Goal: Go to known website: Access a specific website the user already knows

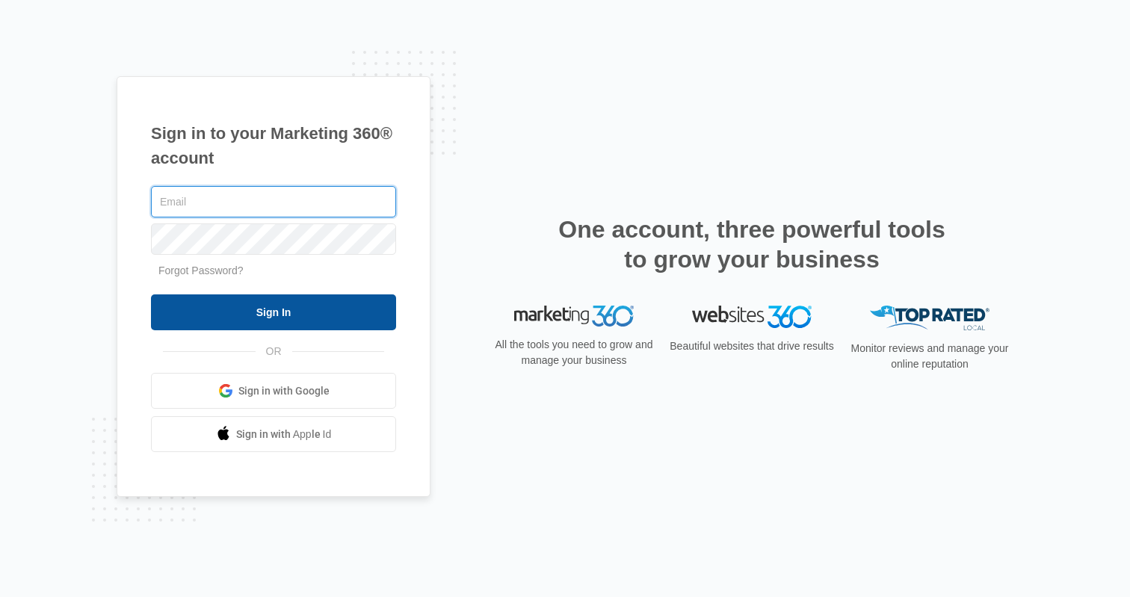
type input "[PERSON_NAME][EMAIL_ADDRESS][PERSON_NAME][DOMAIN_NAME]"
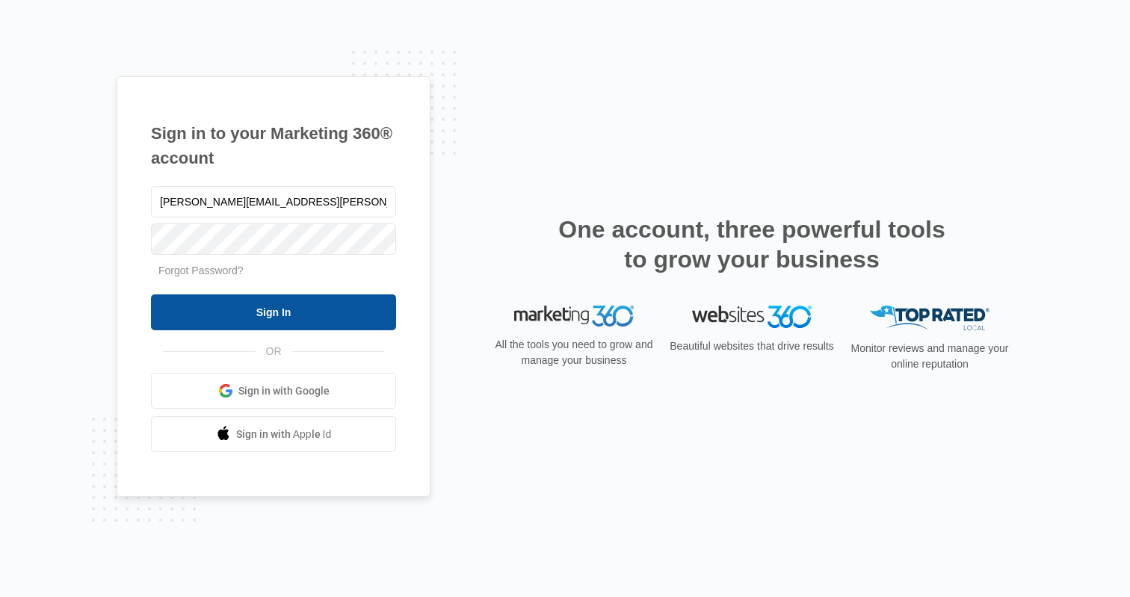
click at [269, 315] on input "Sign In" at bounding box center [273, 312] width 245 height 36
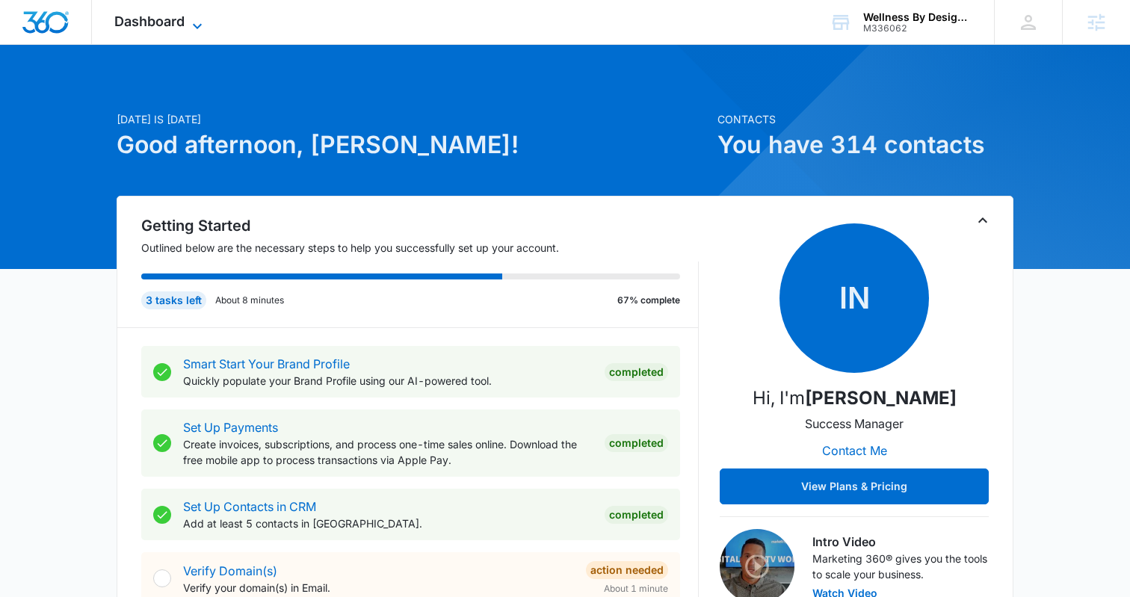
click at [195, 21] on icon at bounding box center [197, 26] width 18 height 18
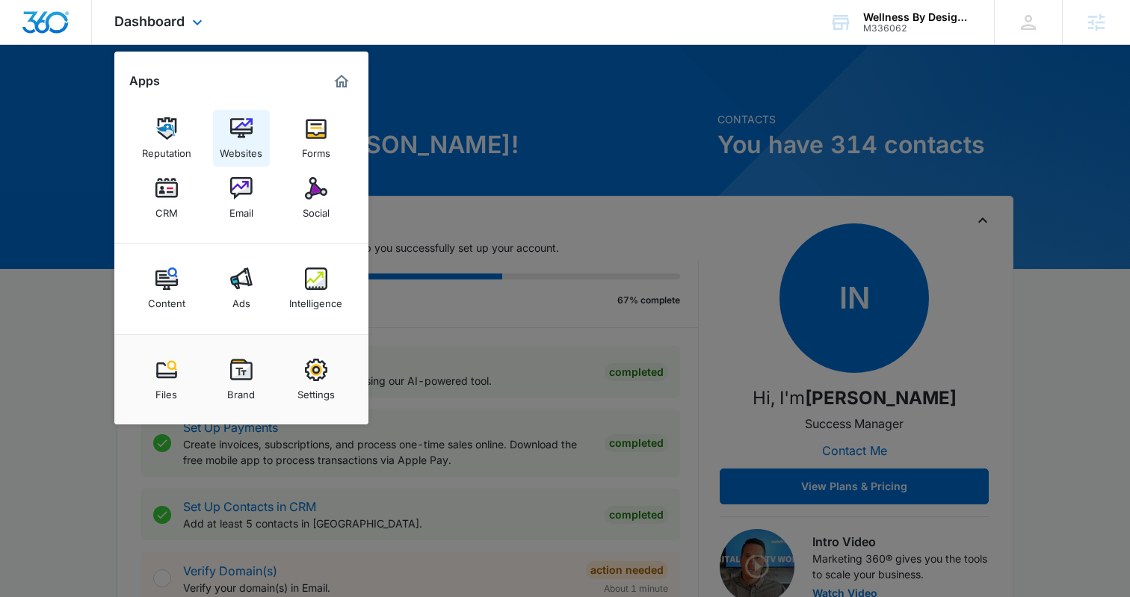
click at [230, 119] on img at bounding box center [241, 128] width 22 height 22
